Goal: Task Accomplishment & Management: Manage account settings

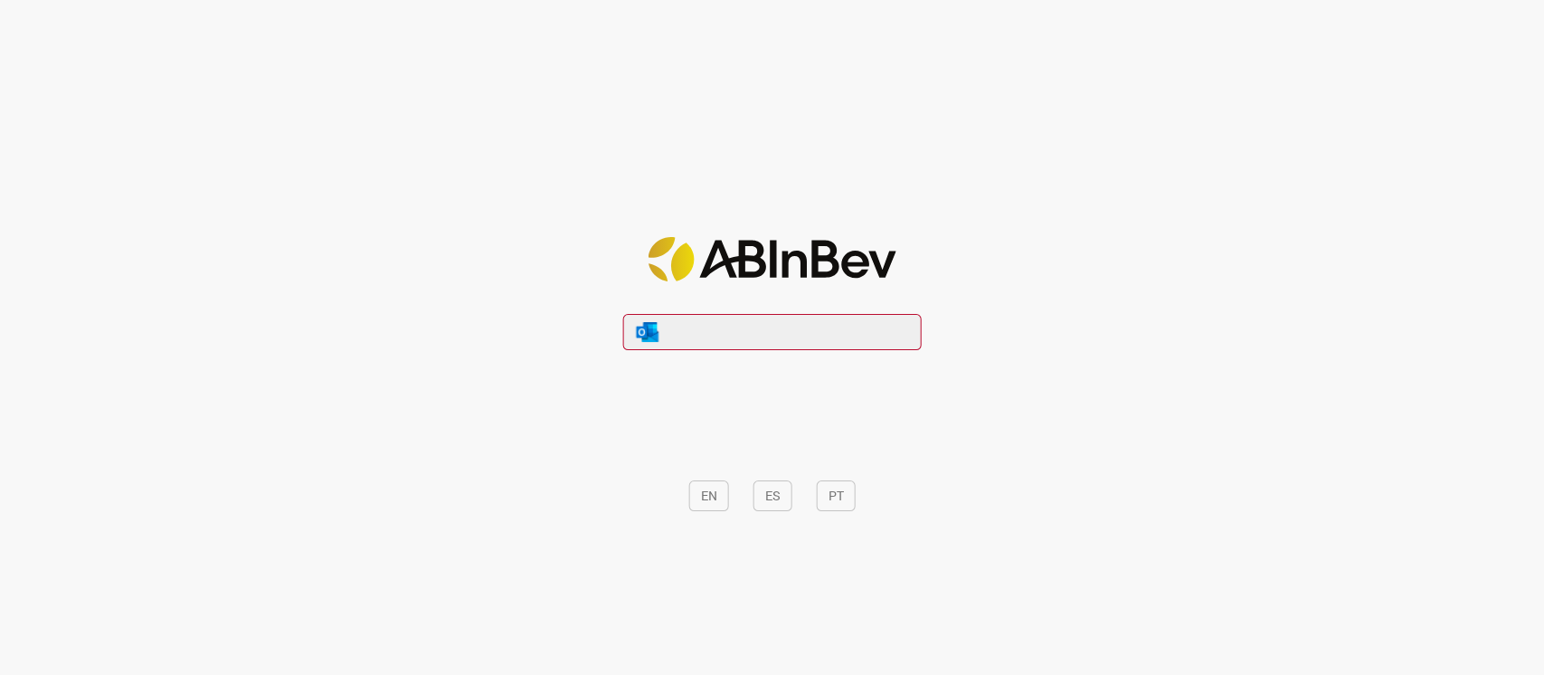
click at [692, 501] on button "EN" at bounding box center [709, 495] width 40 height 31
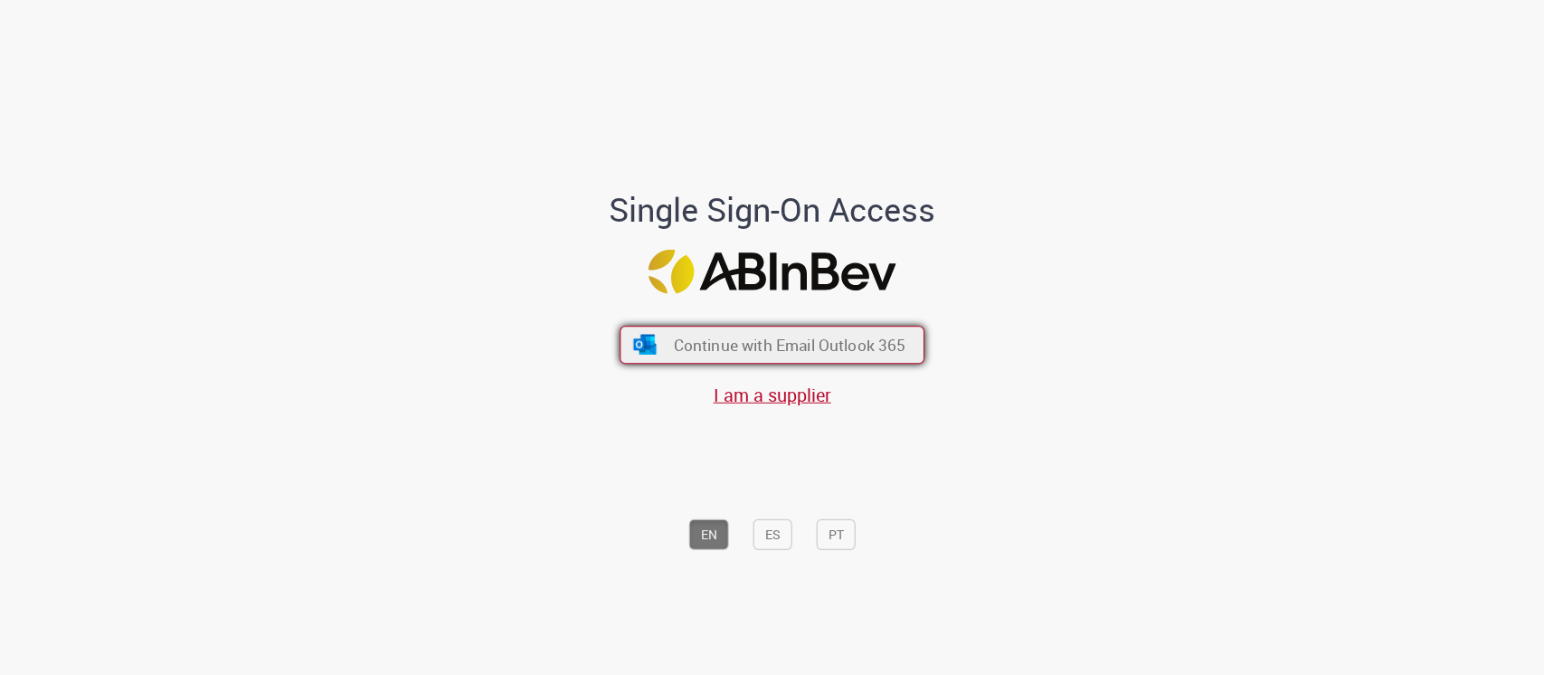
click at [847, 337] on span "Continue with Email Outlook 365" at bounding box center [789, 344] width 232 height 21
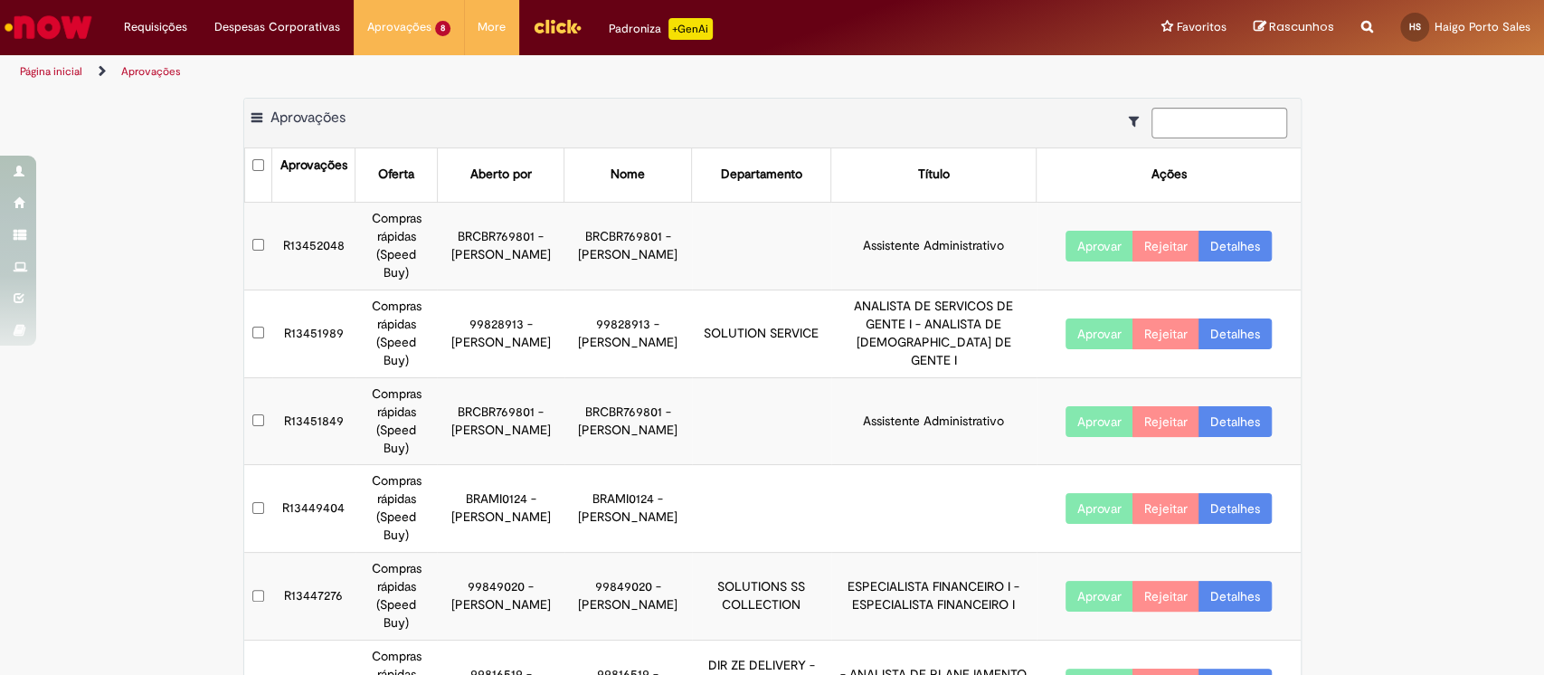
click at [60, 32] on img "Ir para a Homepage" at bounding box center [48, 27] width 93 height 36
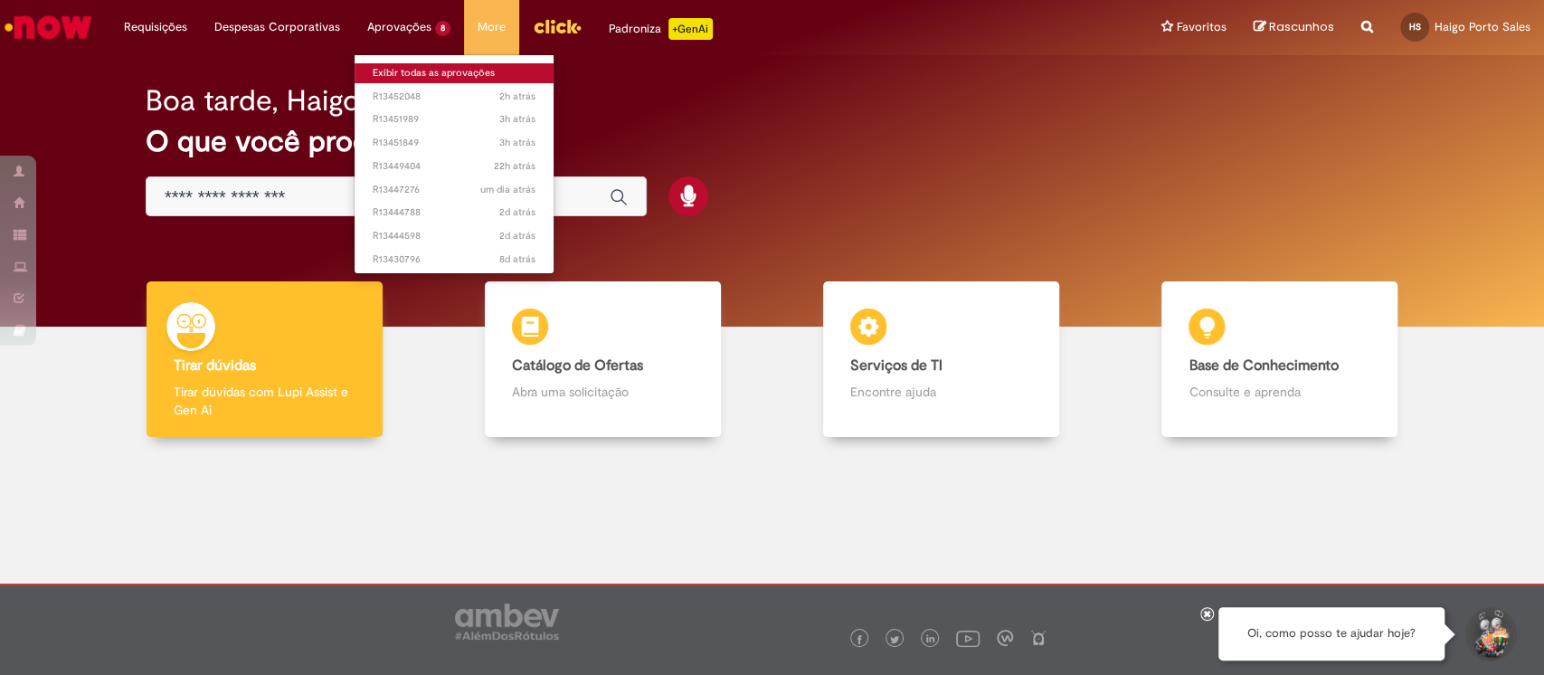
click at [410, 71] on link "Exibir todas as aprovações" at bounding box center [454, 73] width 199 height 20
